Goal: Find contact information: Find contact information

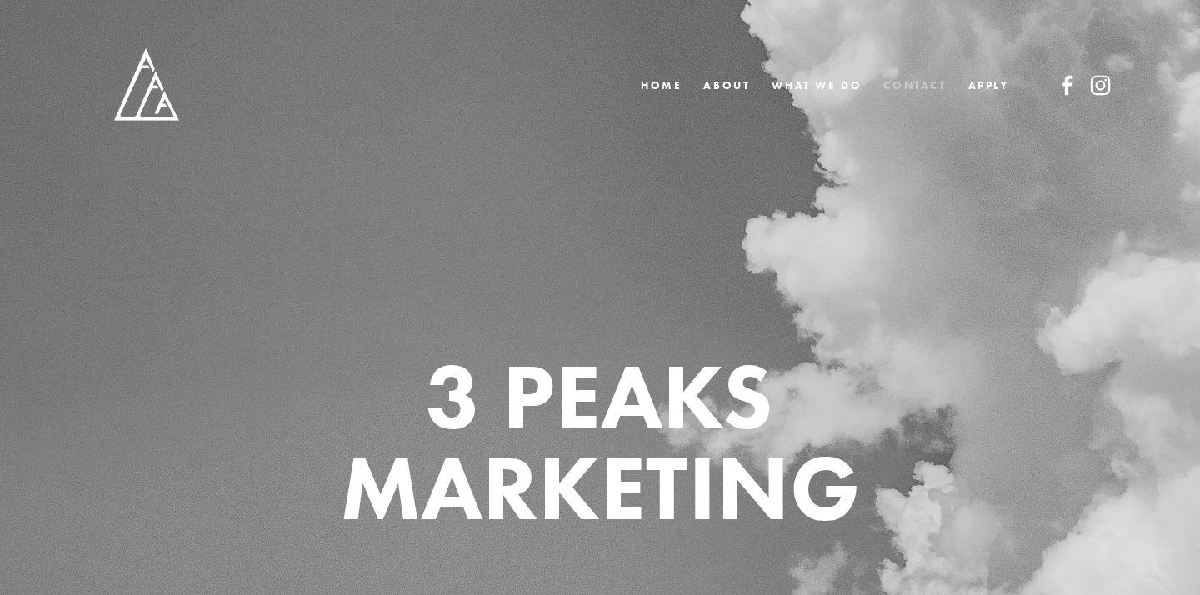
click at [902, 88] on link "CONTACT" at bounding box center [914, 85] width 62 height 24
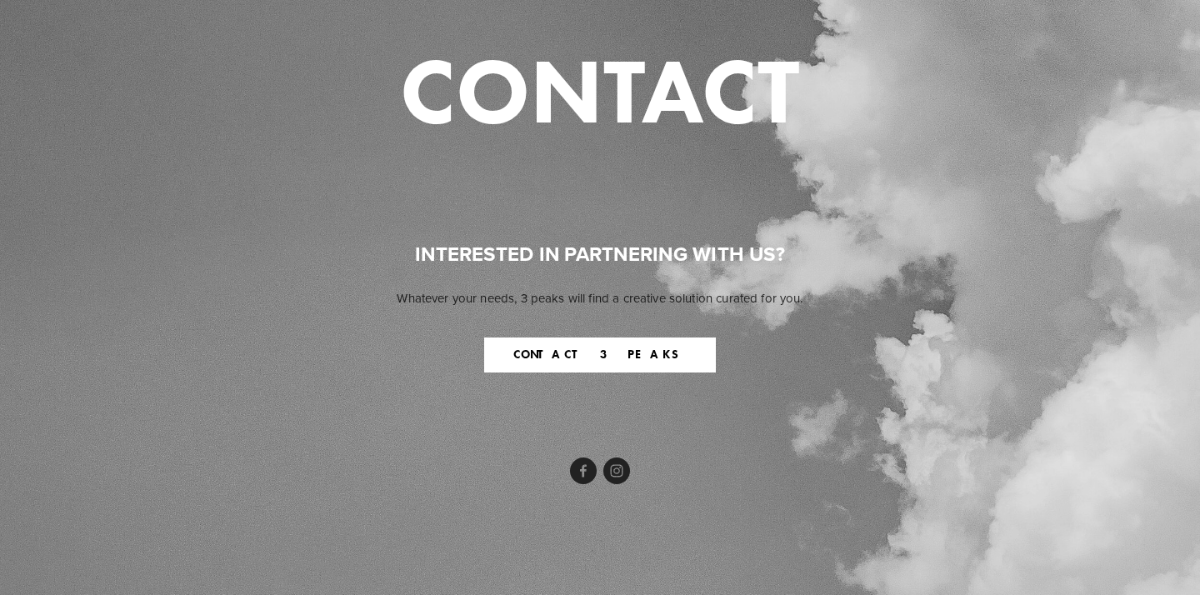
scroll to position [414, 0]
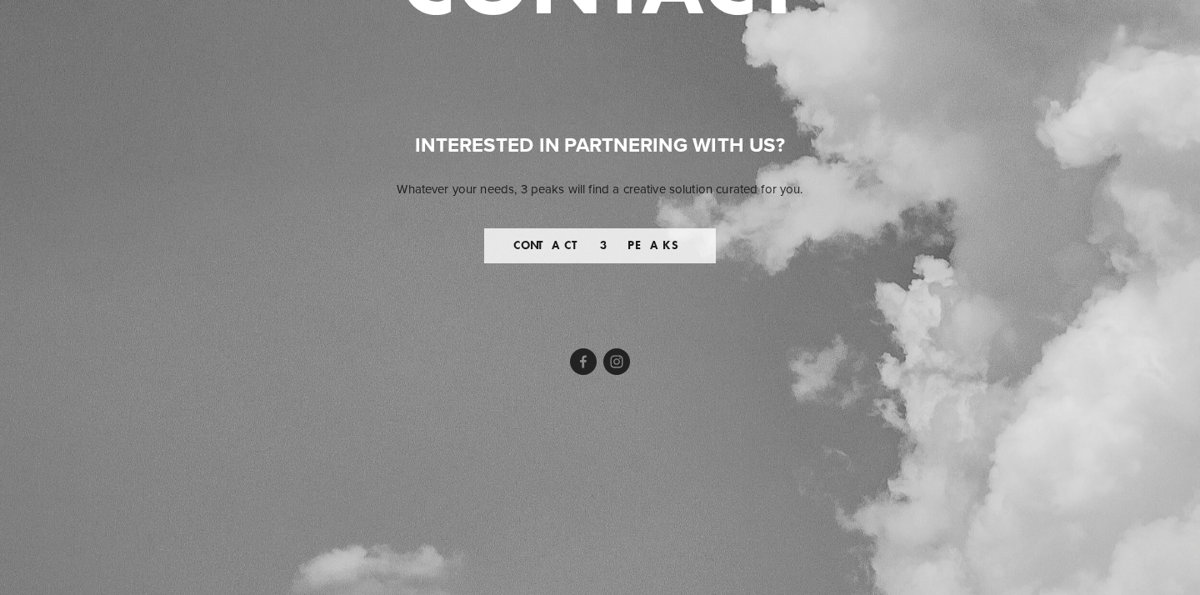
click at [599, 257] on button "CONTACT 3 PEAKS" at bounding box center [600, 245] width 232 height 35
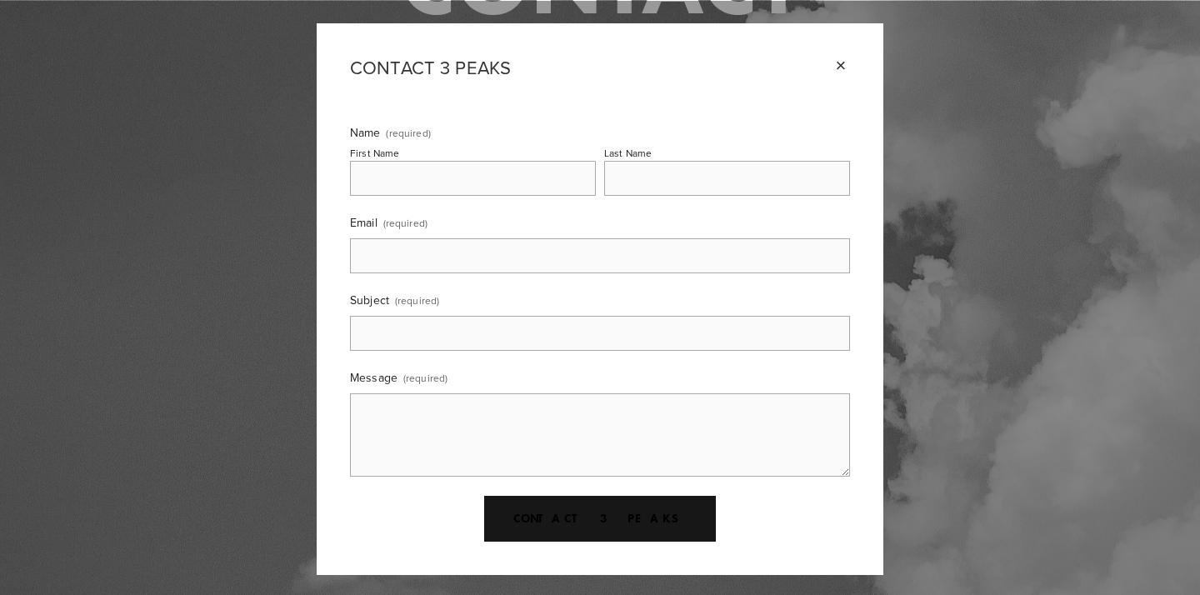
click at [845, 72] on div "×" at bounding box center [841, 66] width 18 height 18
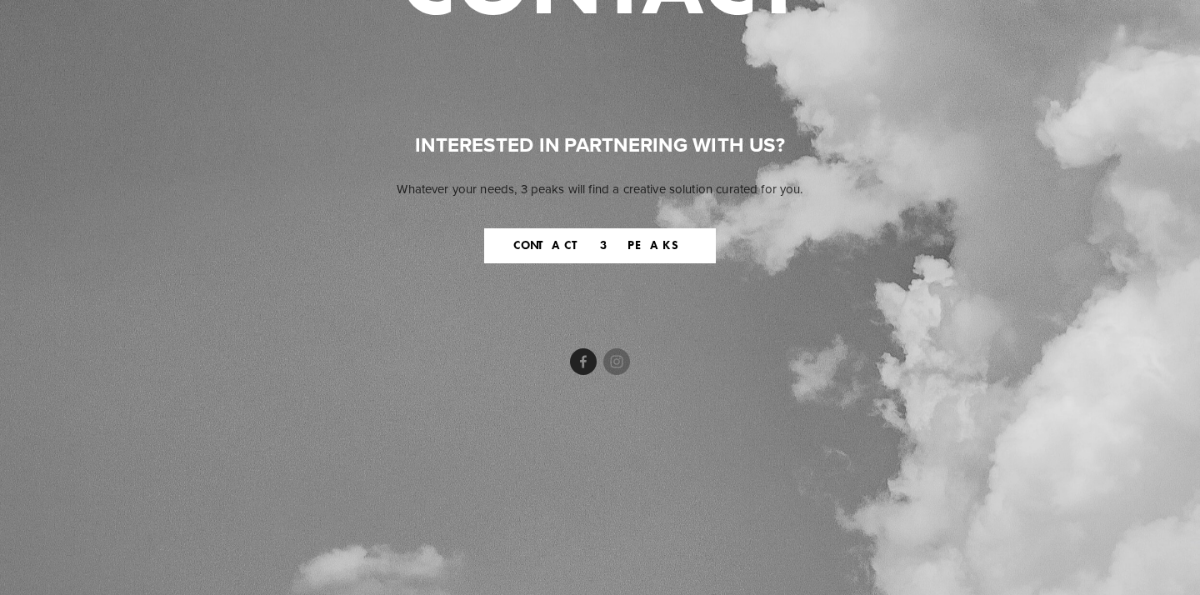
click at [576, 369] on use "Facebook" at bounding box center [583, 361] width 27 height 27
